Goal: Task Accomplishment & Management: Manage account settings

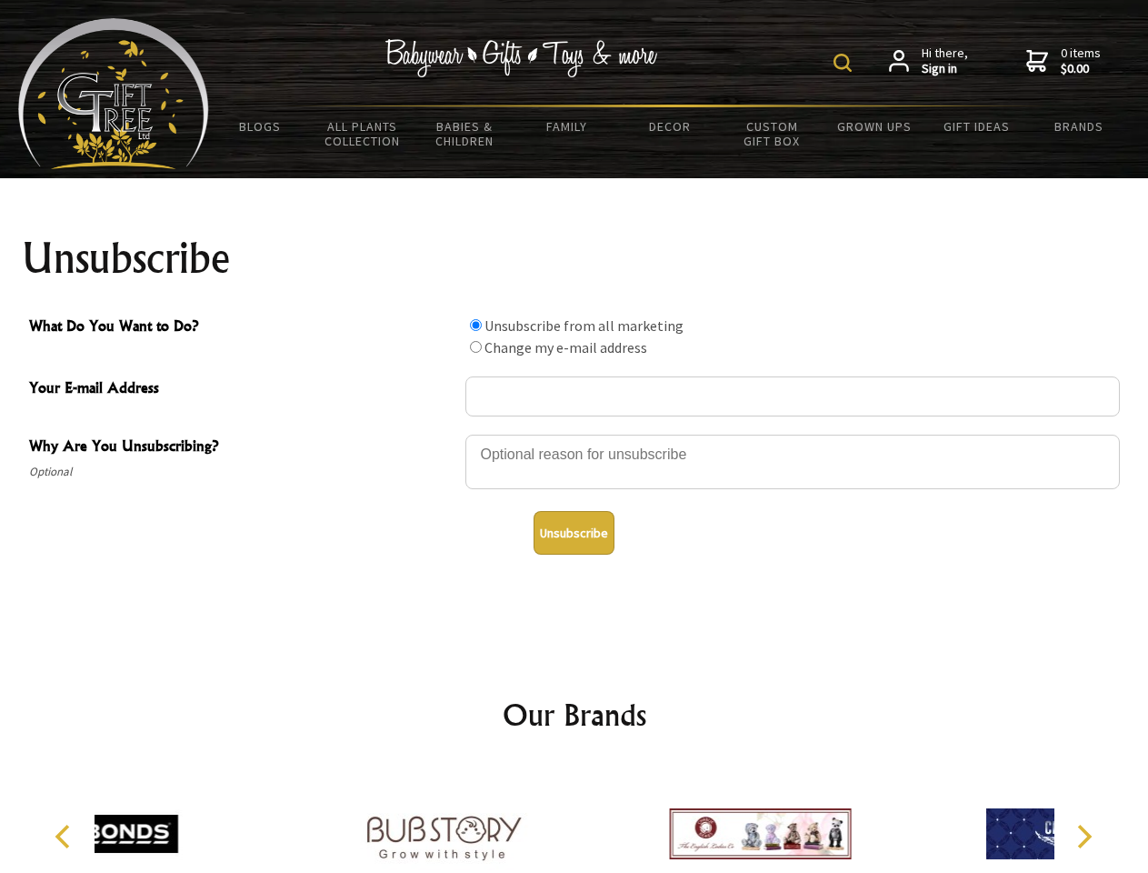
click at [846, 63] on img at bounding box center [843, 63] width 18 height 18
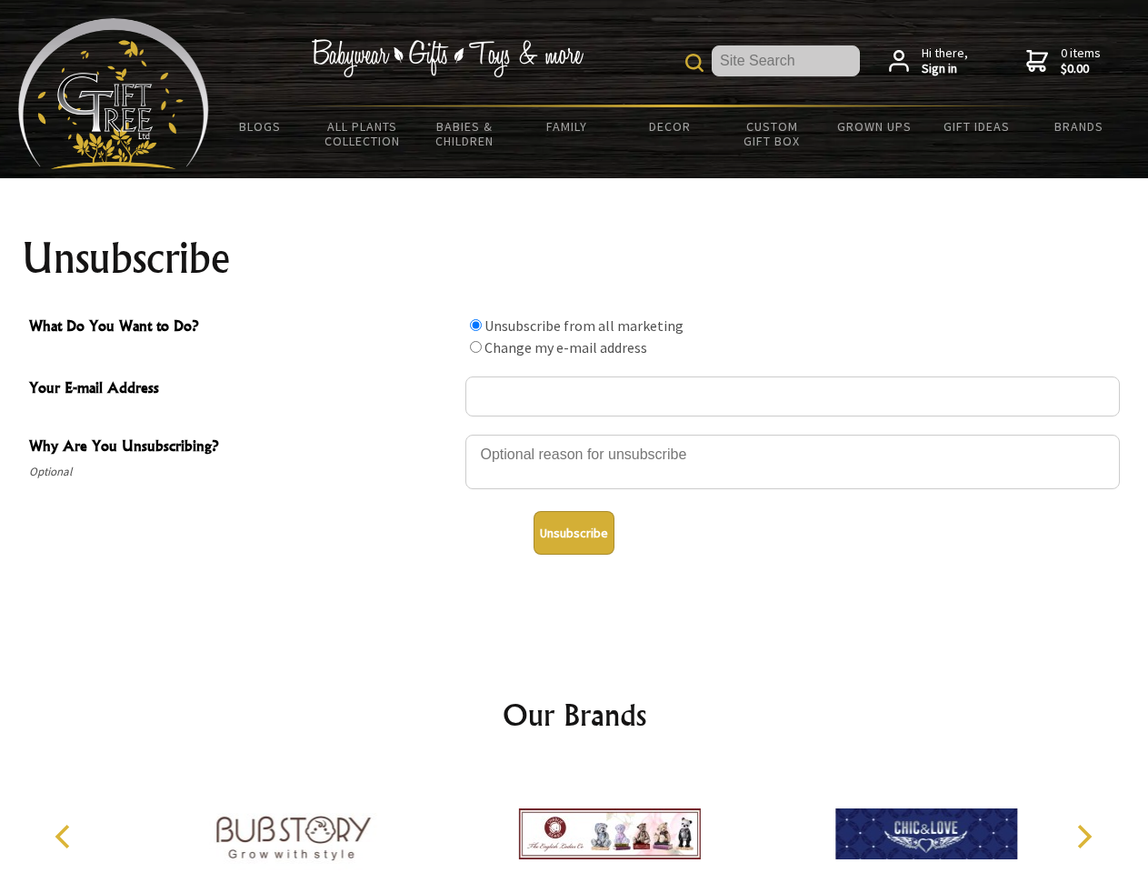
click at [575, 434] on div at bounding box center [793, 465] width 655 height 64
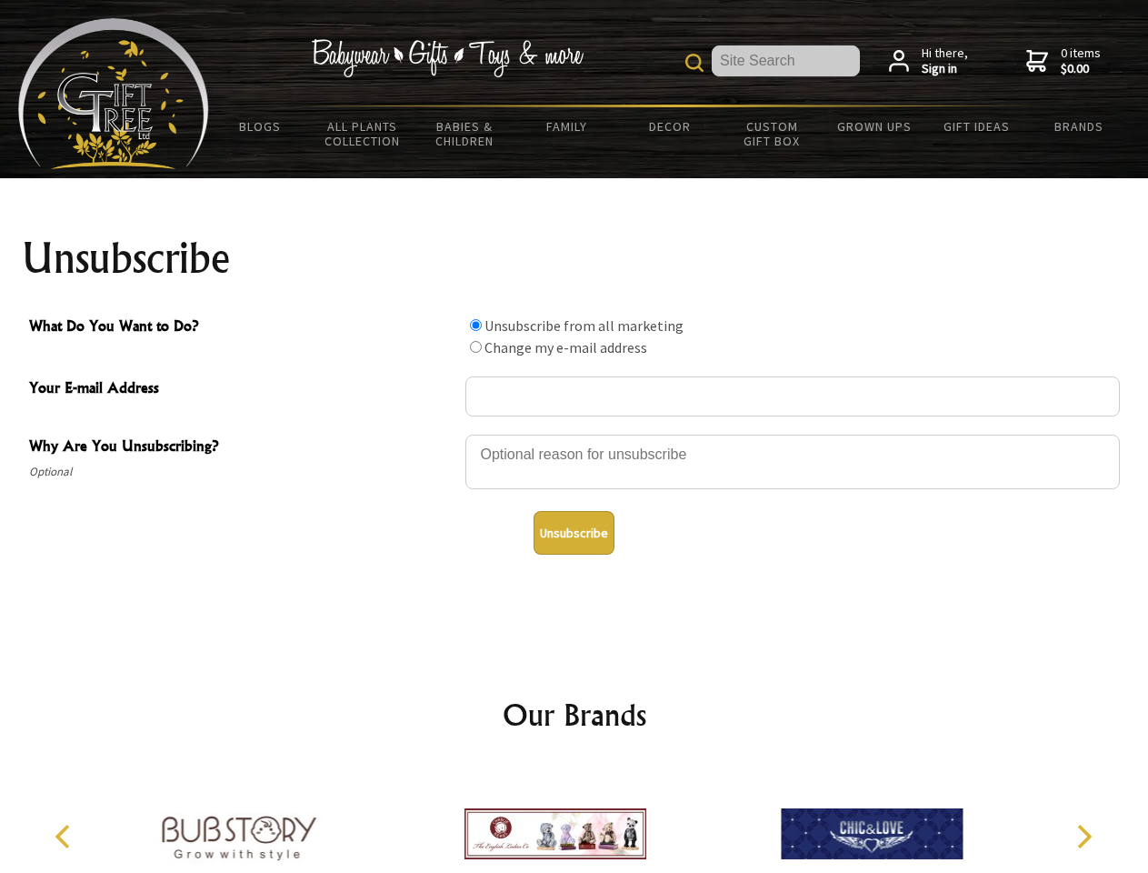
click at [476, 325] on input "What Do You Want to Do?" at bounding box center [476, 325] width 12 height 12
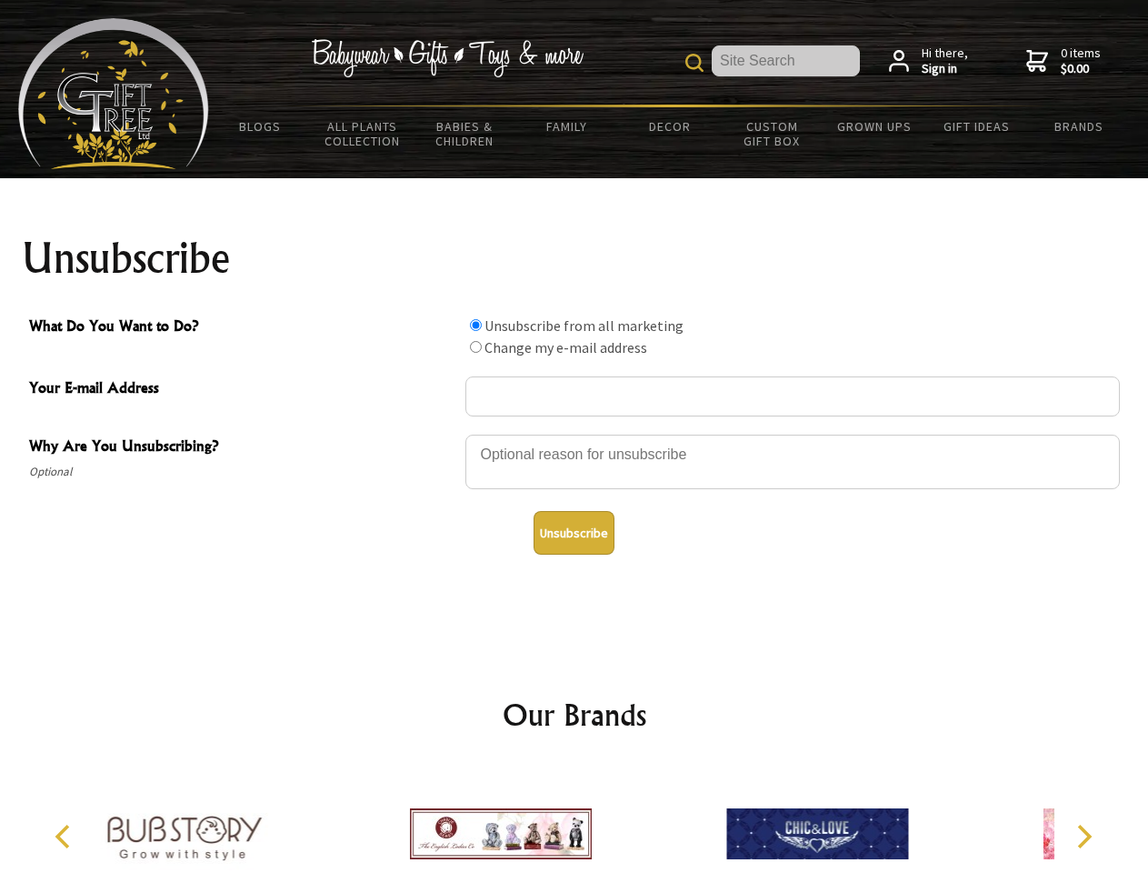
click at [476, 346] on input "What Do You Want to Do?" at bounding box center [476, 347] width 12 height 12
radio input "true"
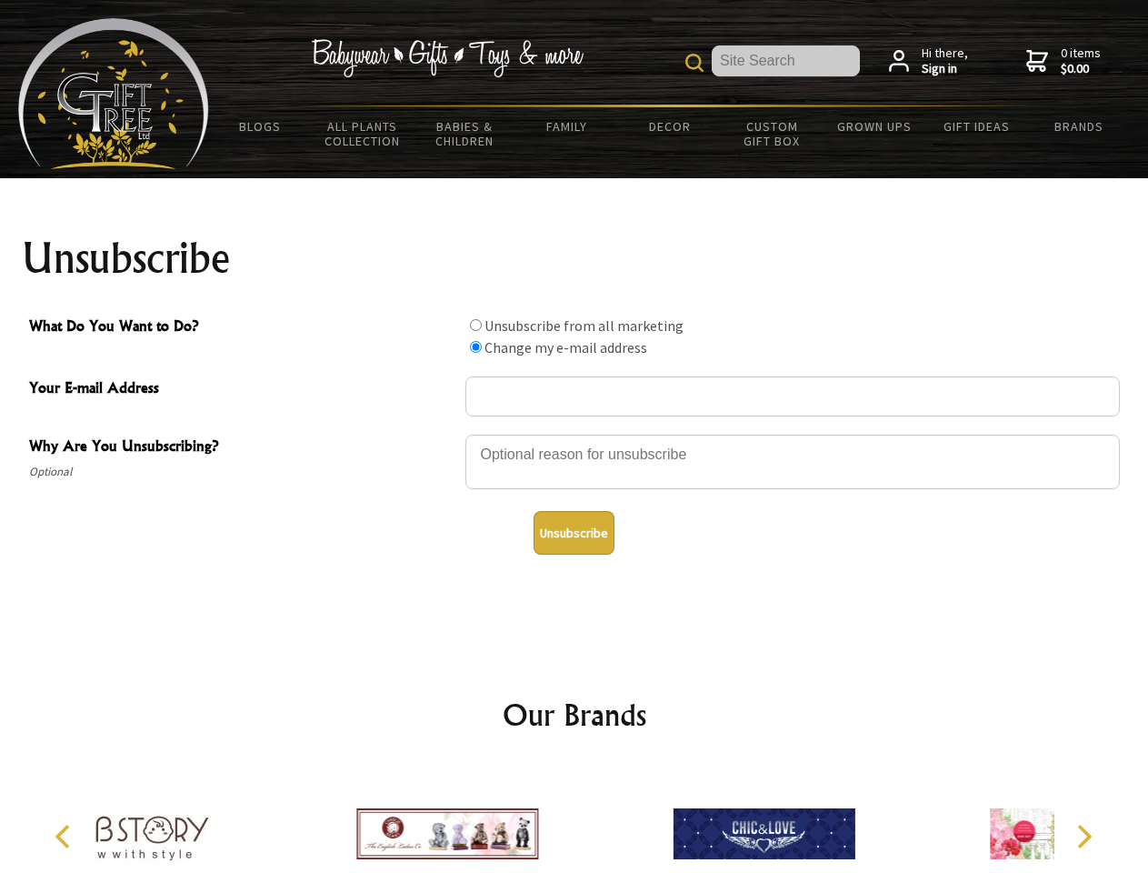
click at [574, 533] on button "Unsubscribe" at bounding box center [574, 533] width 81 height 44
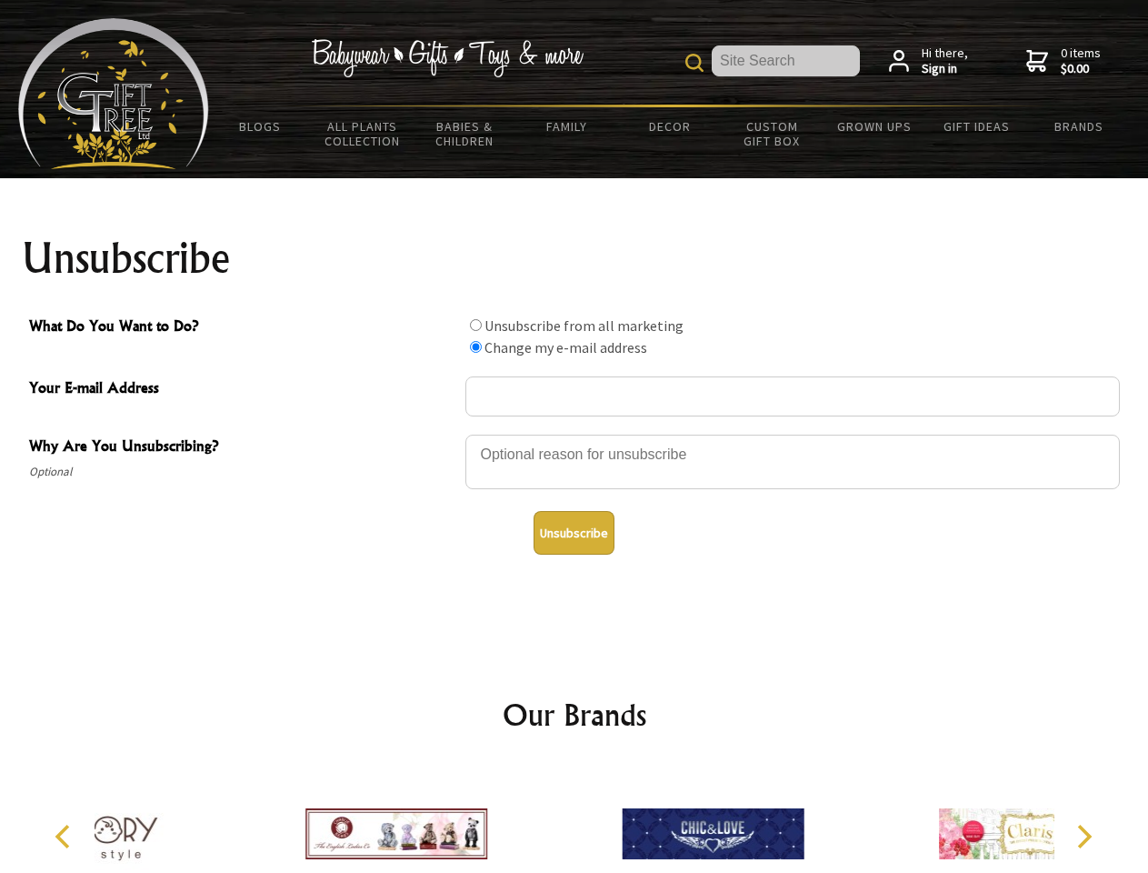
click at [622, 819] on img at bounding box center [713, 834] width 182 height 136
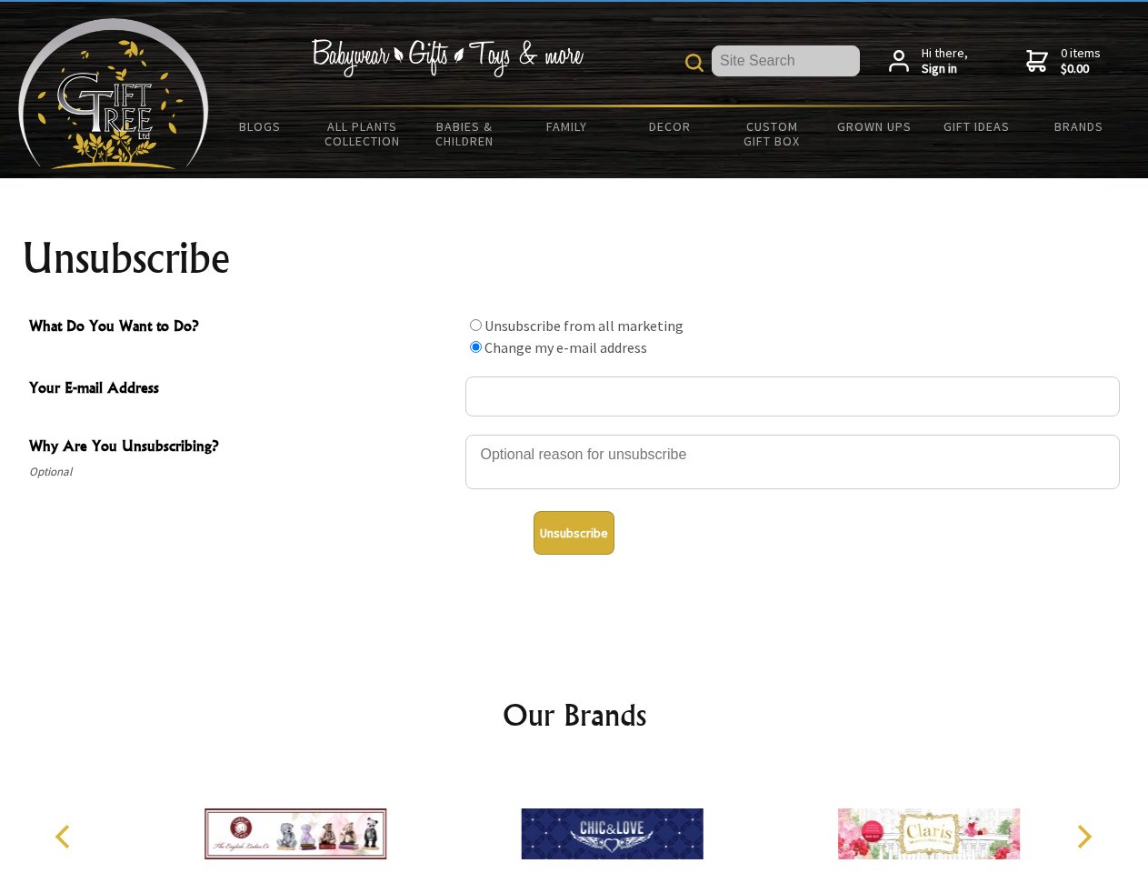
click at [65, 837] on icon "Previous" at bounding box center [65, 837] width 24 height 24
click at [1084, 837] on icon "Next" at bounding box center [1083, 837] width 24 height 24
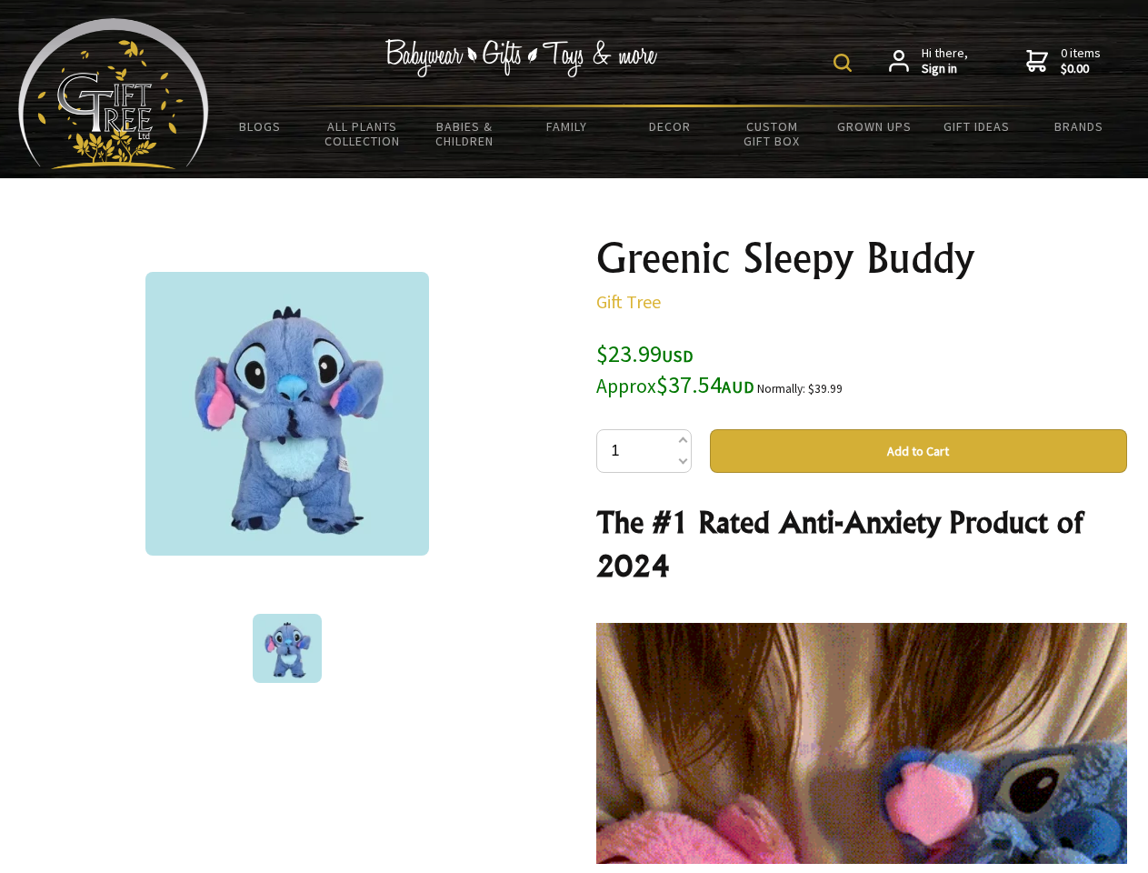
click at [846, 63] on img at bounding box center [843, 63] width 18 height 18
